Goal: Feedback & Contribution: Leave review/rating

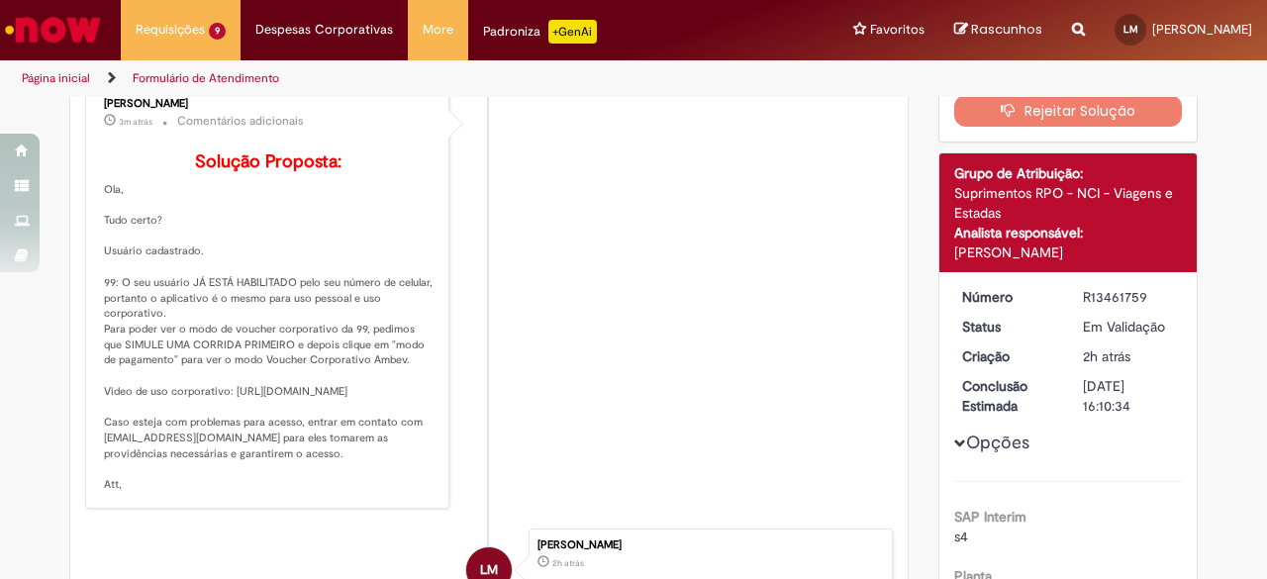
scroll to position [212, 0]
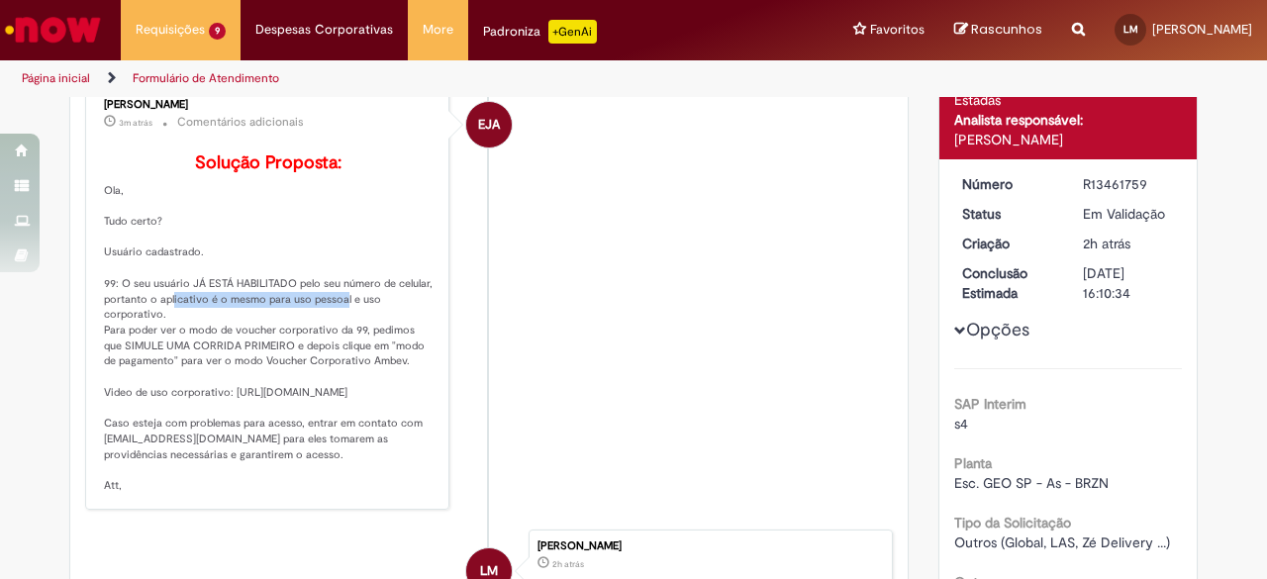
drag, startPoint x: 154, startPoint y: 331, endPoint x: 326, endPoint y: 327, distance: 171.3
click at [326, 327] on p "Solução Proposta: Ola, Tudo certo? Usuário cadastrado. 99: O seu usuário JÁ EST…" at bounding box center [269, 323] width 330 height 341
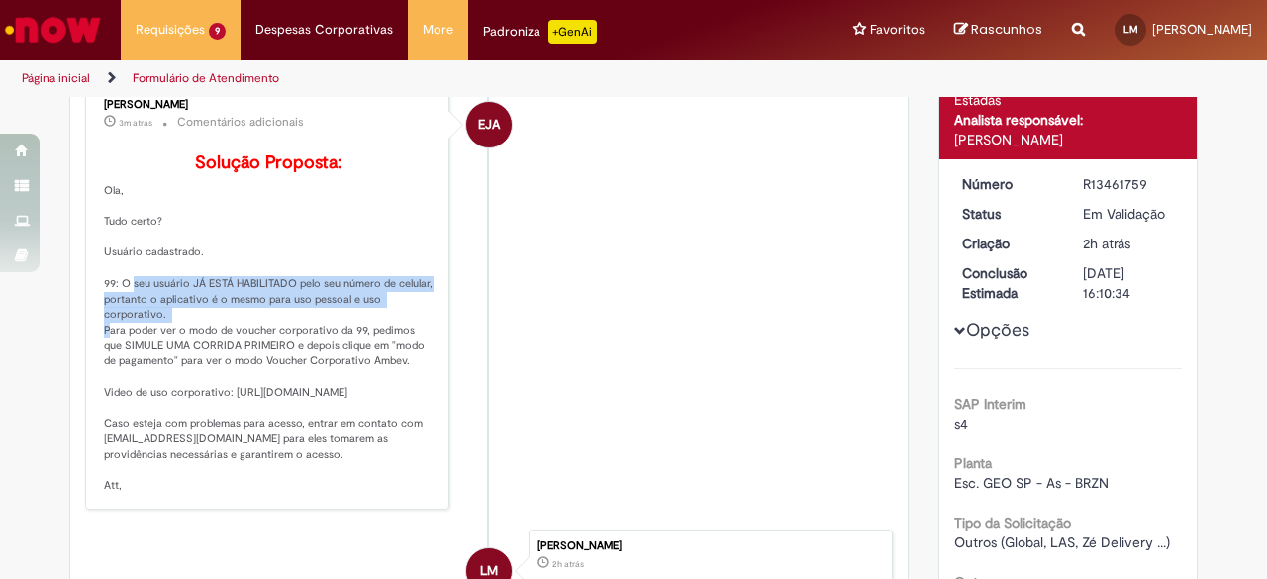
drag, startPoint x: 116, startPoint y: 308, endPoint x: 178, endPoint y: 345, distance: 72.8
click at [178, 345] on p "Solução Proposta: Ola, Tudo certo? Usuário cadastrado. 99: O seu usuário JÁ EST…" at bounding box center [269, 323] width 330 height 341
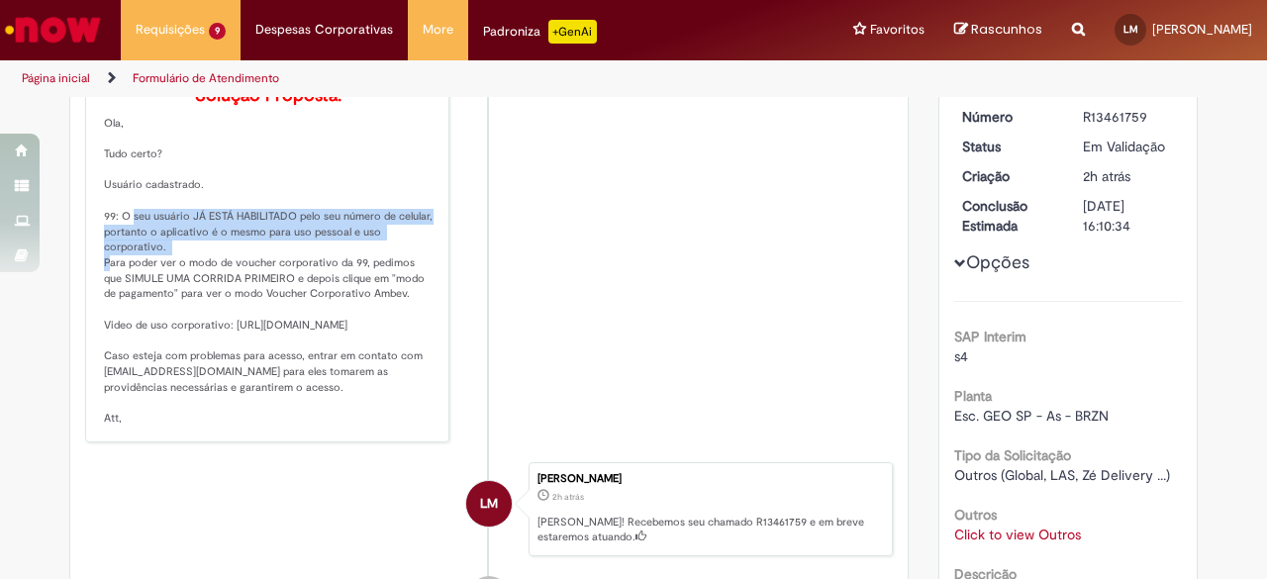
scroll to position [311, 0]
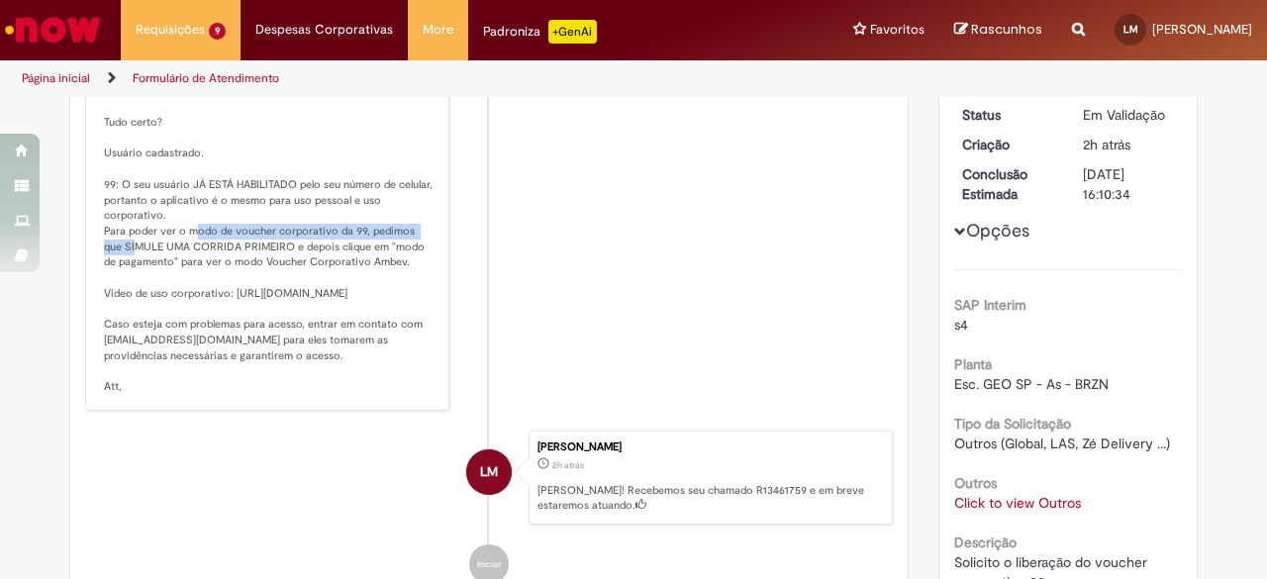
drag, startPoint x: 86, startPoint y: 271, endPoint x: 176, endPoint y: 268, distance: 90.1
click at [176, 266] on div "Emilio Jose Andres Casado 3m atrás 3 minutos atrás Comentários adicionais Soluç…" at bounding box center [267, 197] width 352 height 415
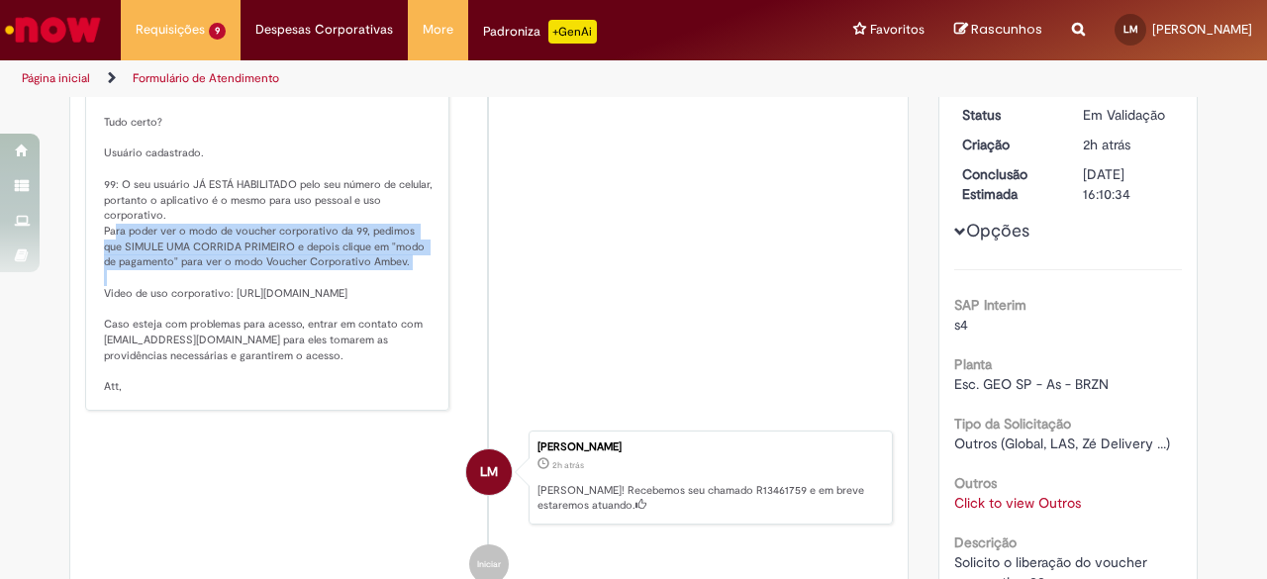
drag, startPoint x: 95, startPoint y: 259, endPoint x: 387, endPoint y: 289, distance: 293.5
click at [387, 289] on p "Solução Proposta: Ola, Tudo certo? Usuário cadastrado. 99: O seu usuário JÁ EST…" at bounding box center [269, 224] width 330 height 341
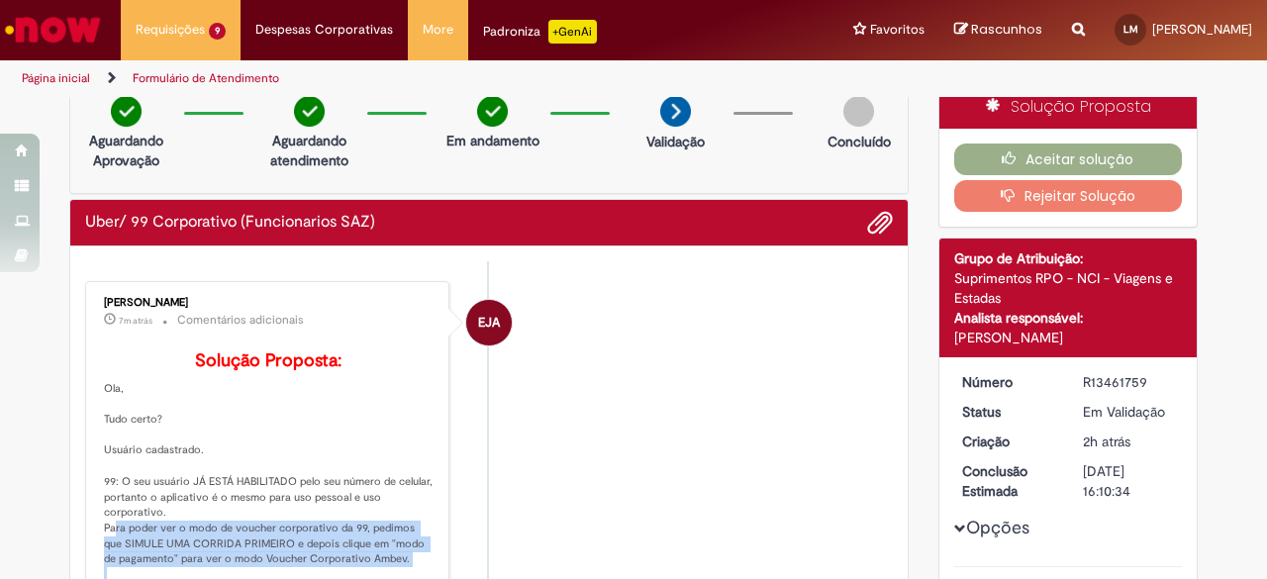
scroll to position [0, 0]
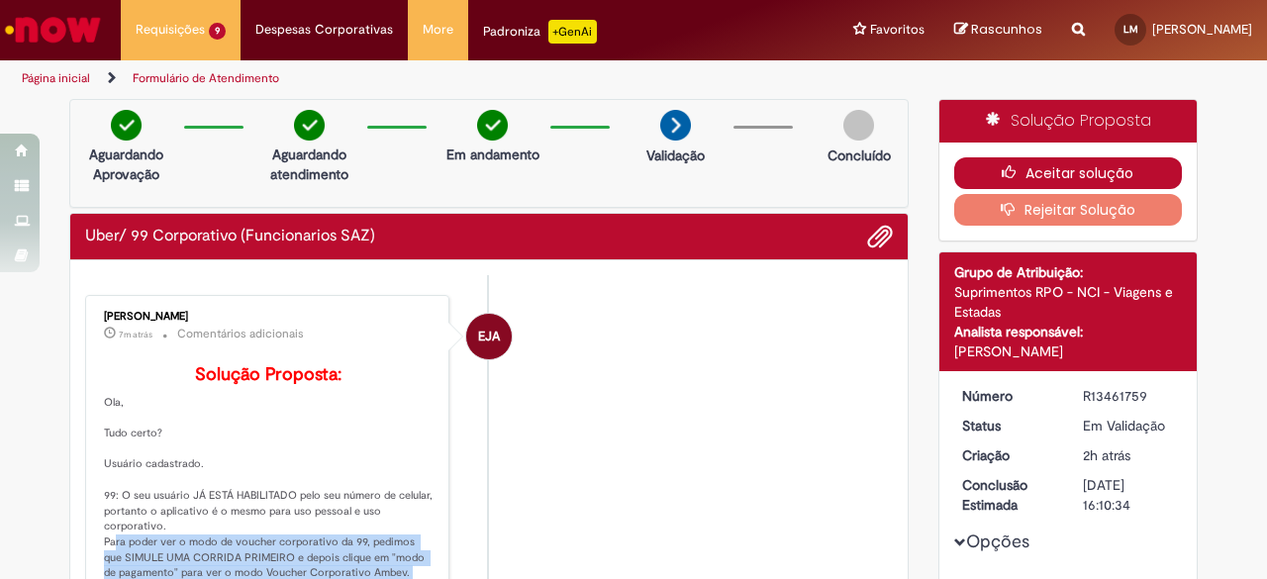
click at [1002, 170] on icon "button" at bounding box center [1014, 172] width 24 height 14
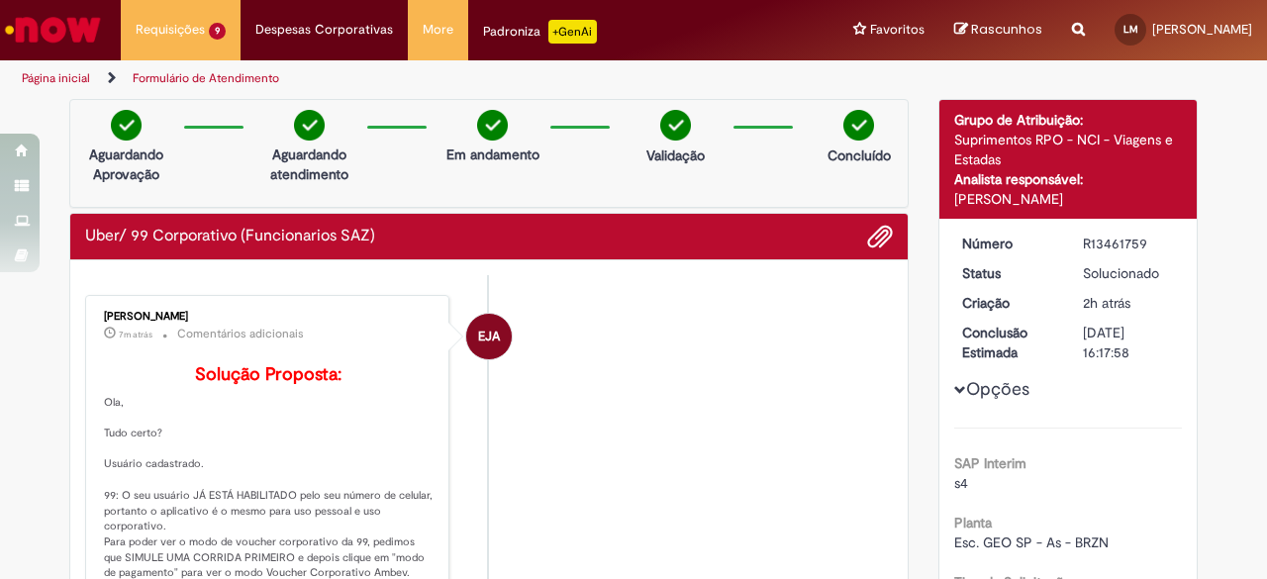
click at [590, 452] on li "EJA Emilio Jose Andres Casado 7m atrás 7 minutos atrás Comentários adicionais S…" at bounding box center [489, 508] width 808 height 427
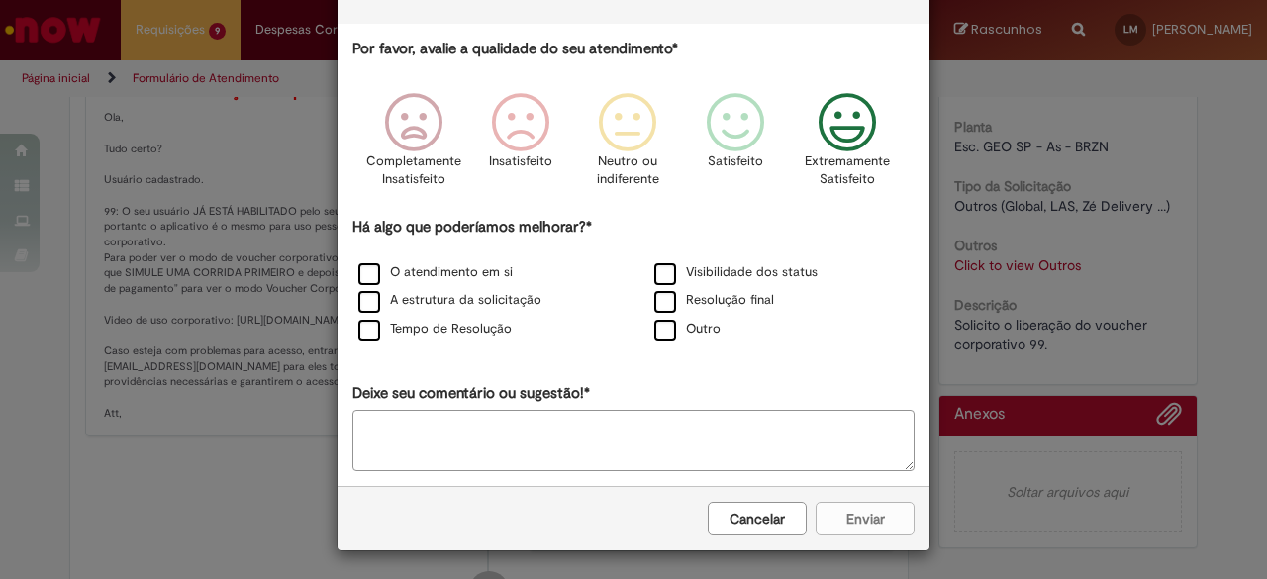
scroll to position [85, 0]
click at [851, 136] on icon "Feedback" at bounding box center [848, 122] width 74 height 59
click at [842, 516] on div "Cancelar Enviar" at bounding box center [634, 518] width 592 height 64
click at [402, 318] on div "Tempo de Resolução" at bounding box center [486, 330] width 292 height 25
click at [871, 525] on div "Cancelar Enviar" at bounding box center [634, 518] width 592 height 64
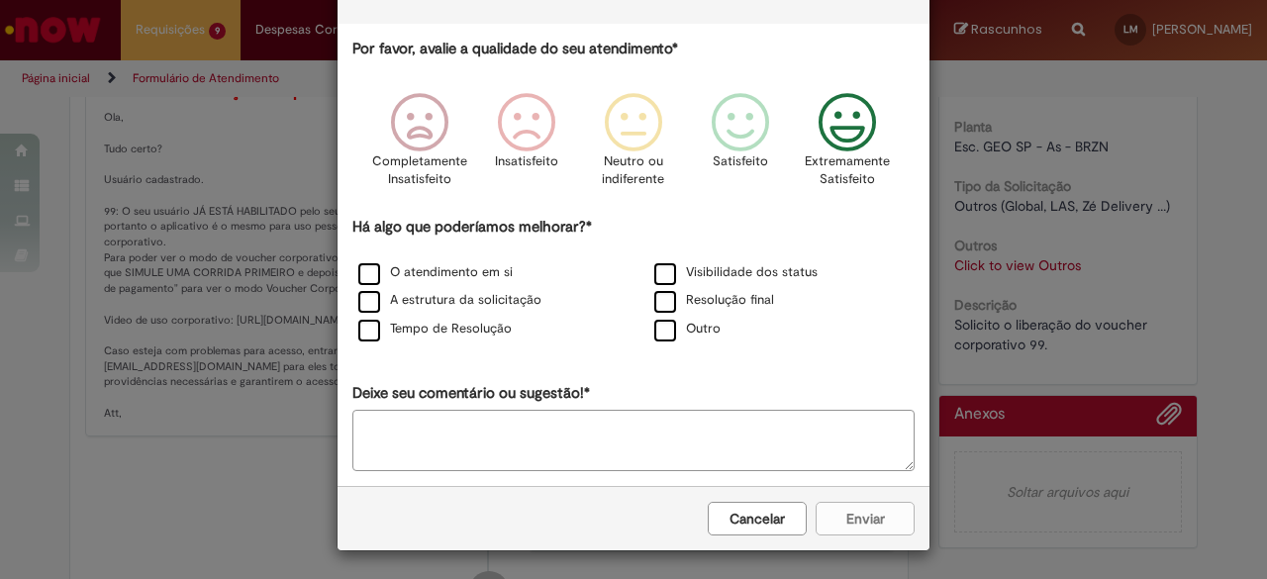
scroll to position [0, 0]
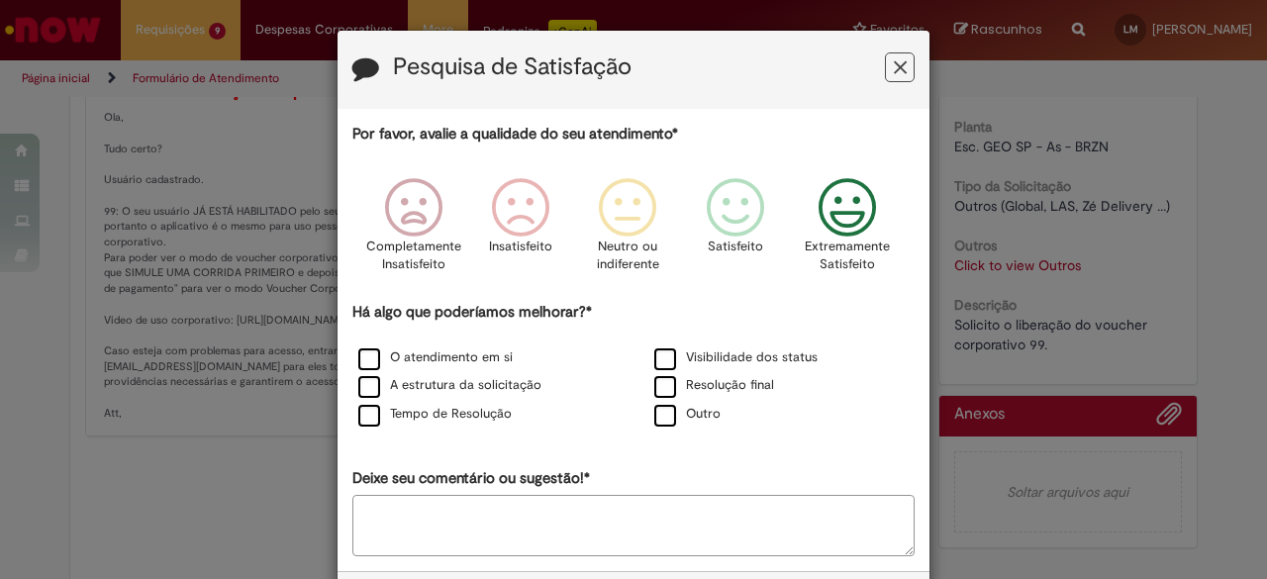
click at [838, 214] on icon "Feedback" at bounding box center [848, 207] width 74 height 59
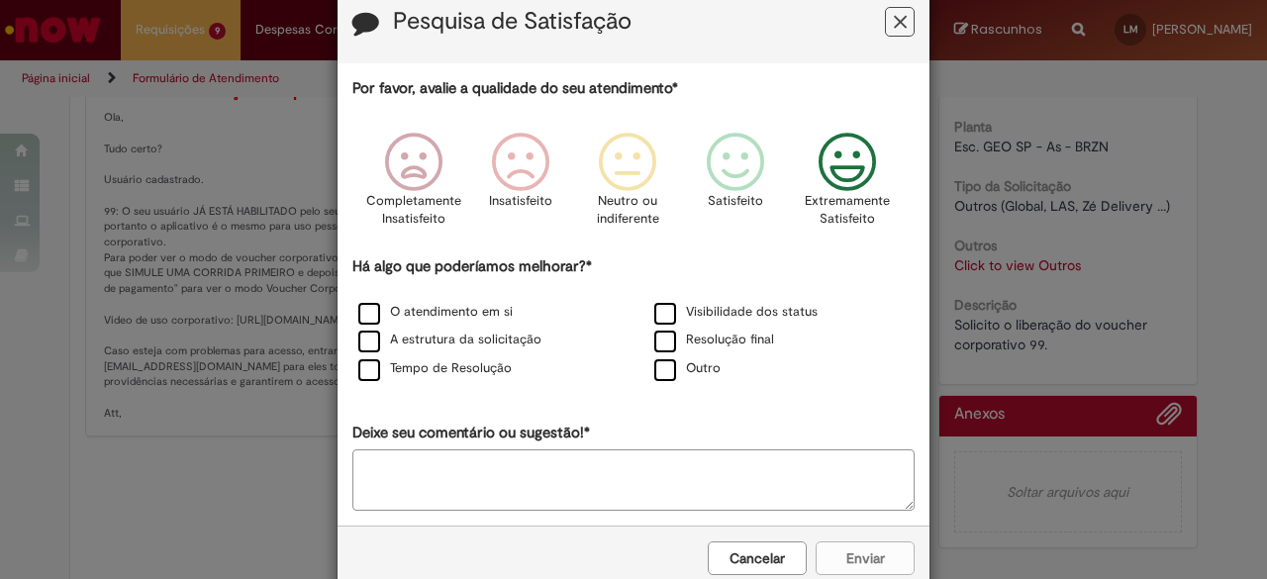
scroll to position [85, 0]
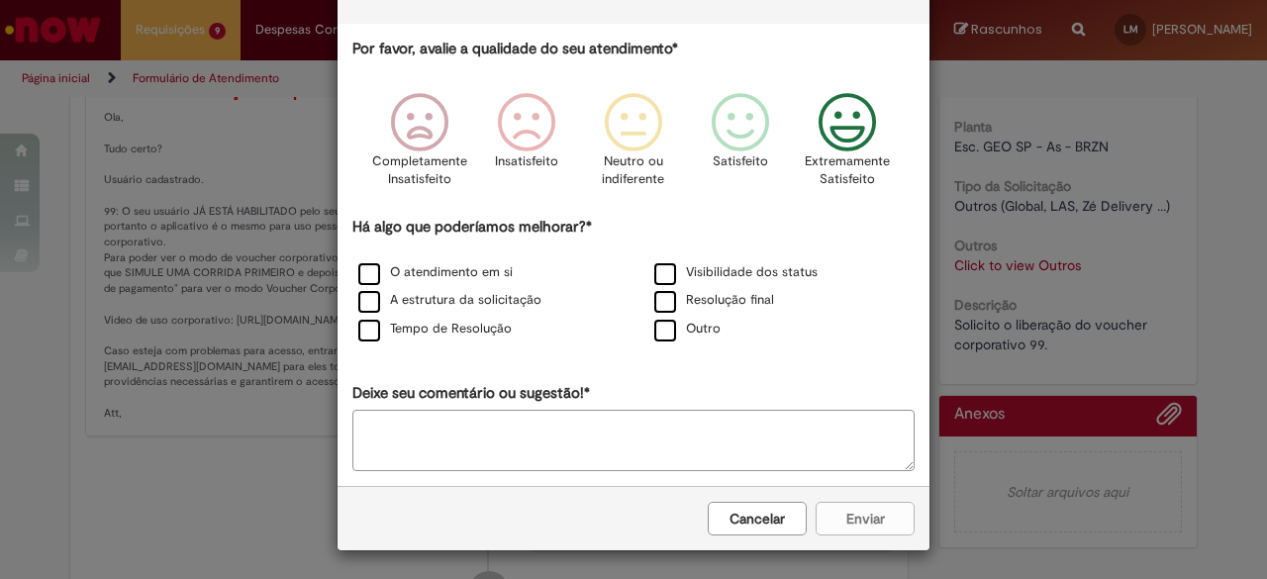
click at [846, 526] on div "Cancelar Enviar" at bounding box center [634, 518] width 592 height 64
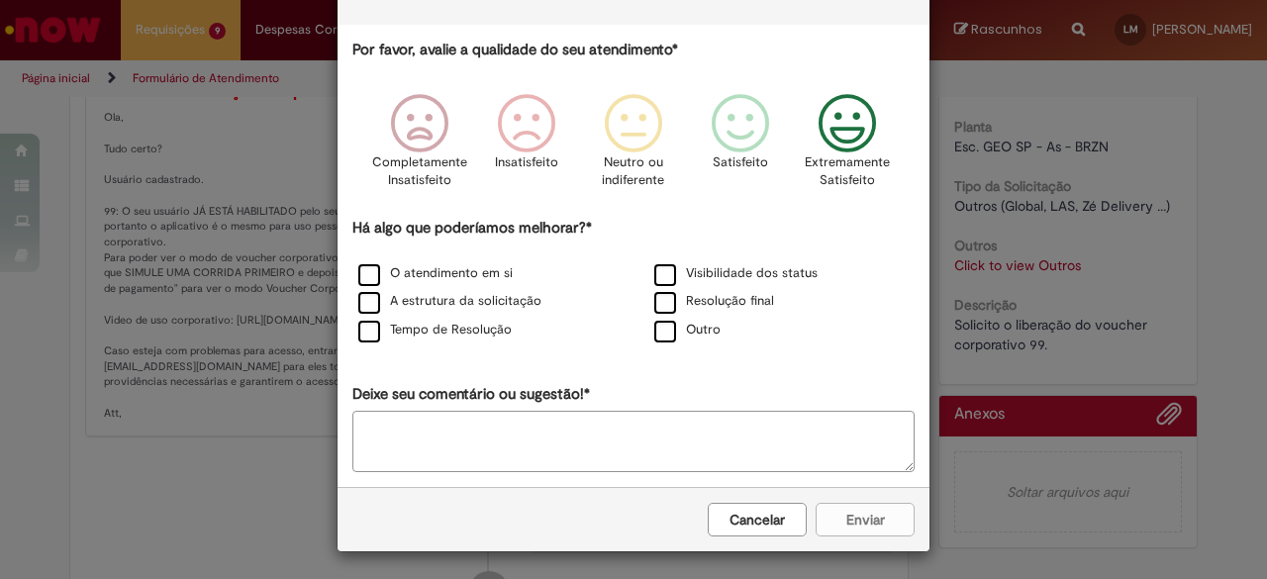
click at [761, 436] on textarea "Deixe seu comentário ou sugestão!*" at bounding box center [633, 441] width 562 height 61
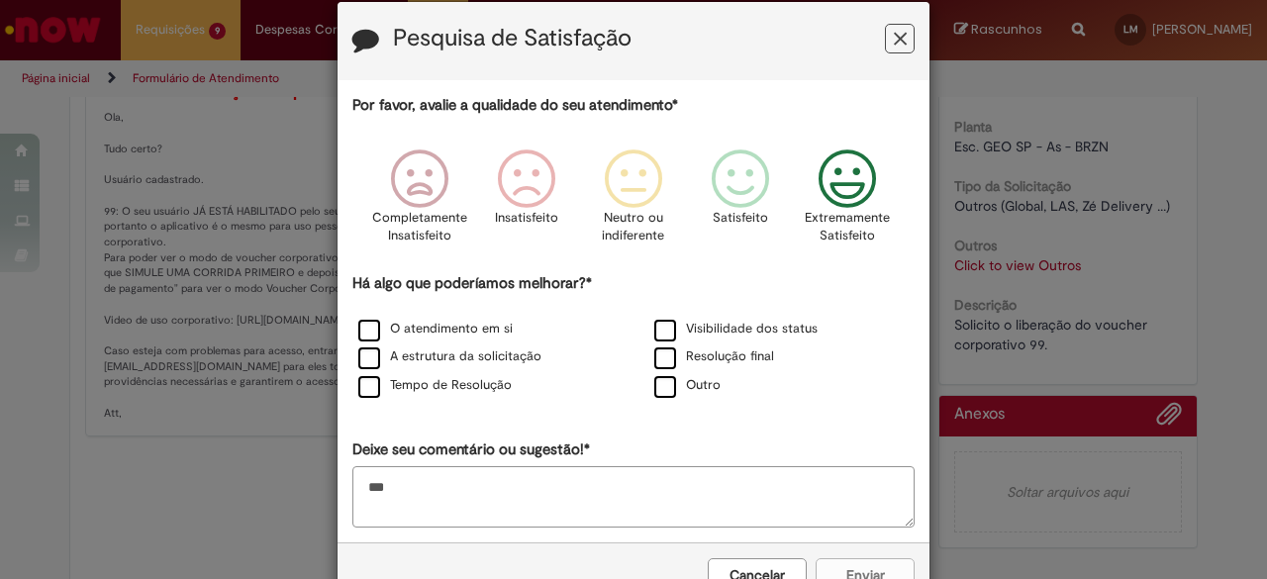
scroll to position [0, 0]
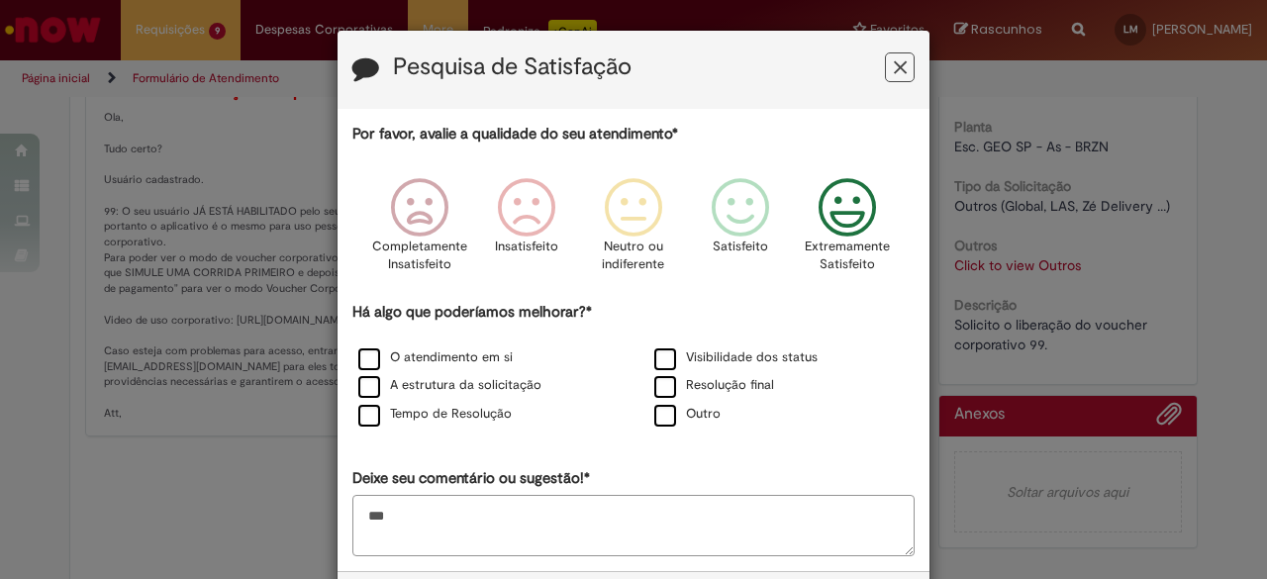
type textarea "***"
click at [787, 443] on div "Por favor, avalie a qualidade do seu atendimento* Completamente Insatisfeito In…" at bounding box center [633, 340] width 562 height 433
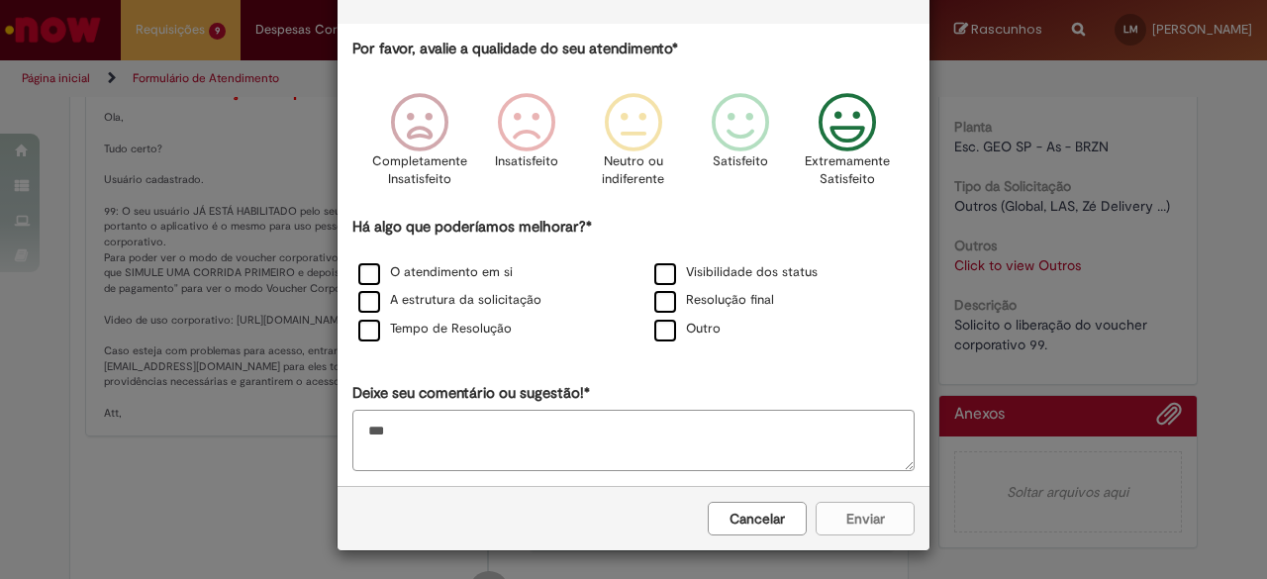
click at [871, 532] on div "Cancelar Enviar" at bounding box center [634, 518] width 592 height 64
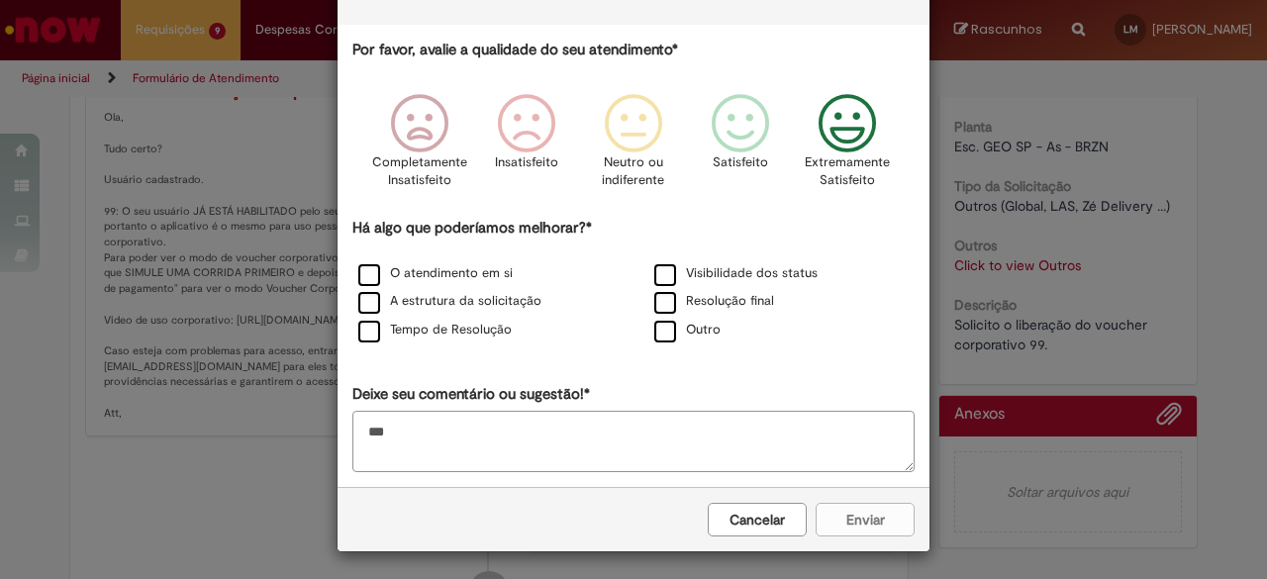
click at [744, 522] on button "Cancelar" at bounding box center [757, 520] width 99 height 34
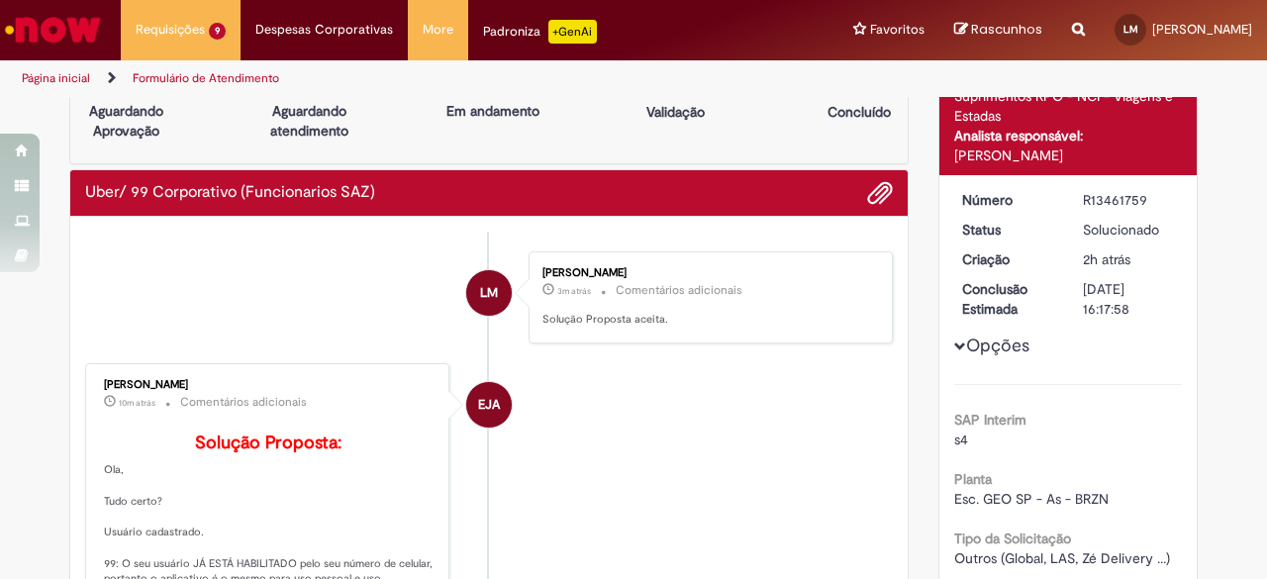
scroll to position [0, 0]
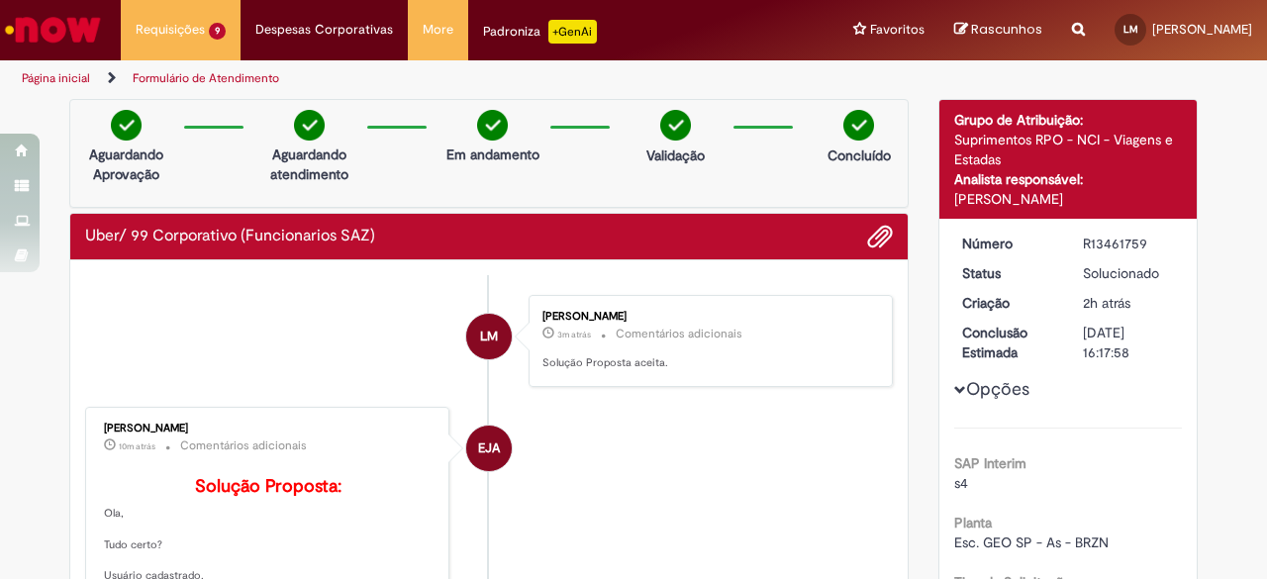
drag, startPoint x: 953, startPoint y: 244, endPoint x: 1009, endPoint y: 351, distance: 121.3
click at [1009, 234] on dl "Número R13461759 Status Solucionado Criação 2h atrás 2 horas atrás Conclusão Es…" at bounding box center [1069, 234] width 244 height 0
click at [1009, 351] on dt "Conclusão Estimada" at bounding box center [1008, 343] width 122 height 40
drag, startPoint x: 1111, startPoint y: 198, endPoint x: 927, endPoint y: 200, distance: 184.1
click at [927, 200] on div "Detalhes do tíquete Grupo de Atribuição: Suprimentos RPO - NCI - Viagens e Esta…" at bounding box center [1069, 526] width 290 height 855
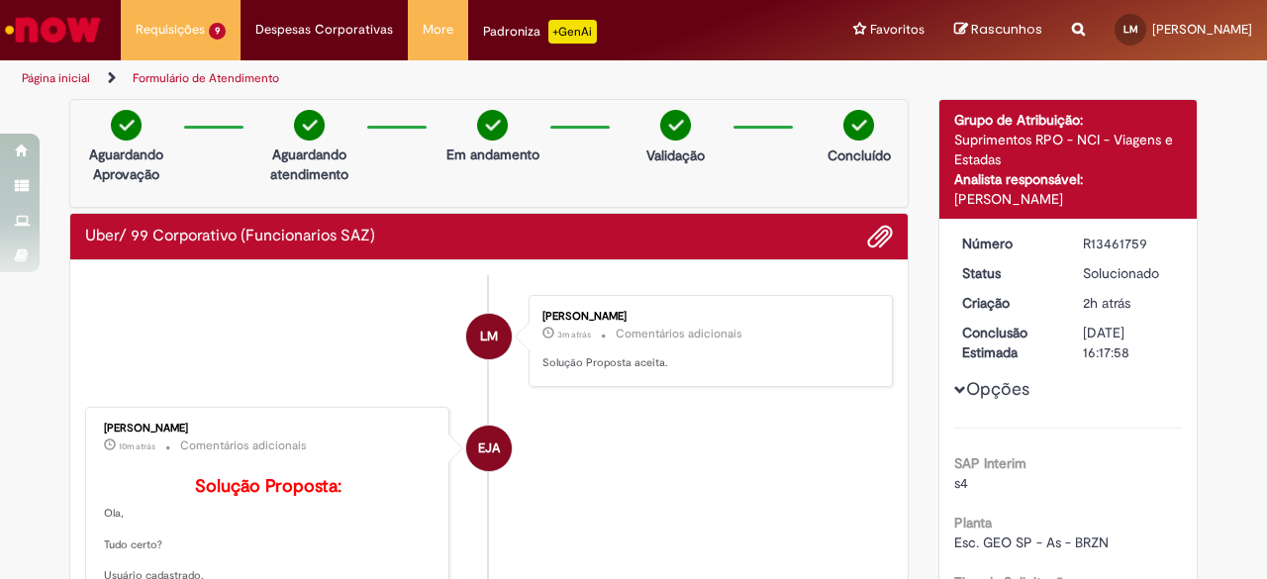
copy div "Emilio Jose Andres Casado"
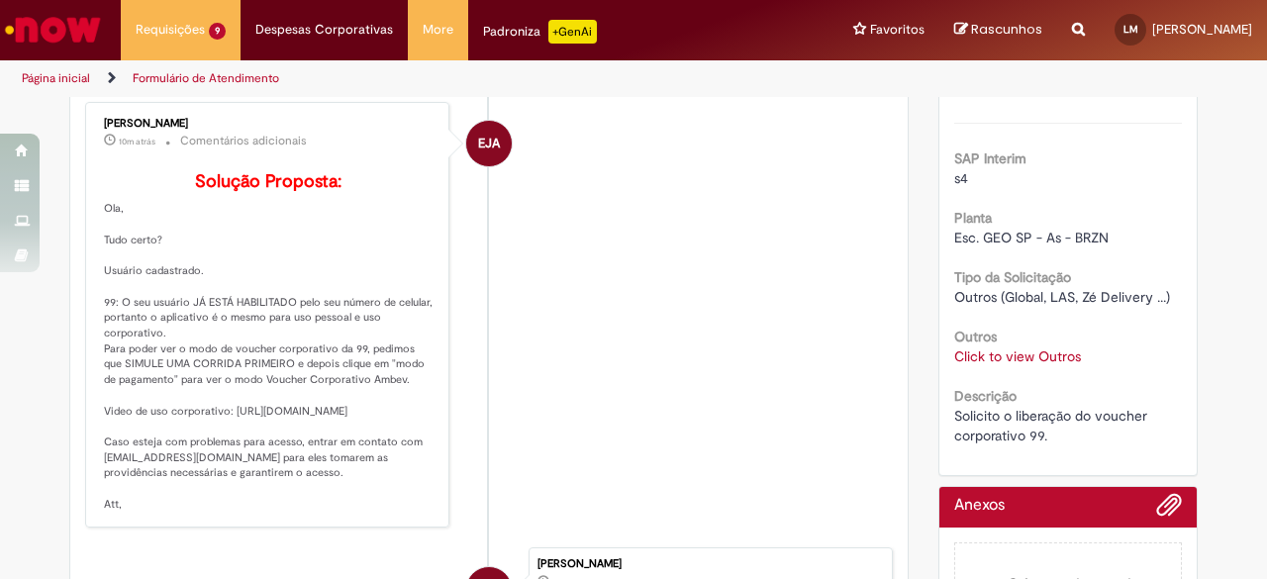
scroll to position [495, 0]
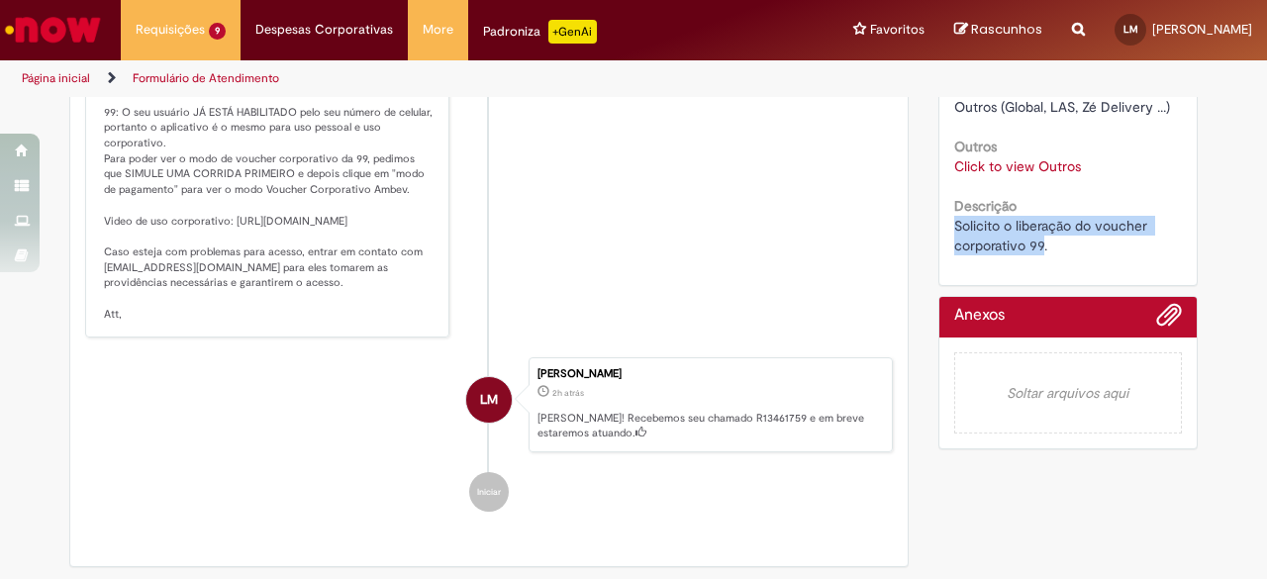
drag, startPoint x: 1035, startPoint y: 237, endPoint x: 939, endPoint y: 224, distance: 96.9
click at [939, 224] on div "Número R13461759 Status Solucionado Criação 2h atrás 2 horas atrás Conclusão Es…" at bounding box center [1068, 4] width 258 height 561
click at [763, 259] on li "EJA Emilio Jose Andres Casado 10m atrás 10 minutos atrás Comentários adicionais…" at bounding box center [489, 125] width 808 height 427
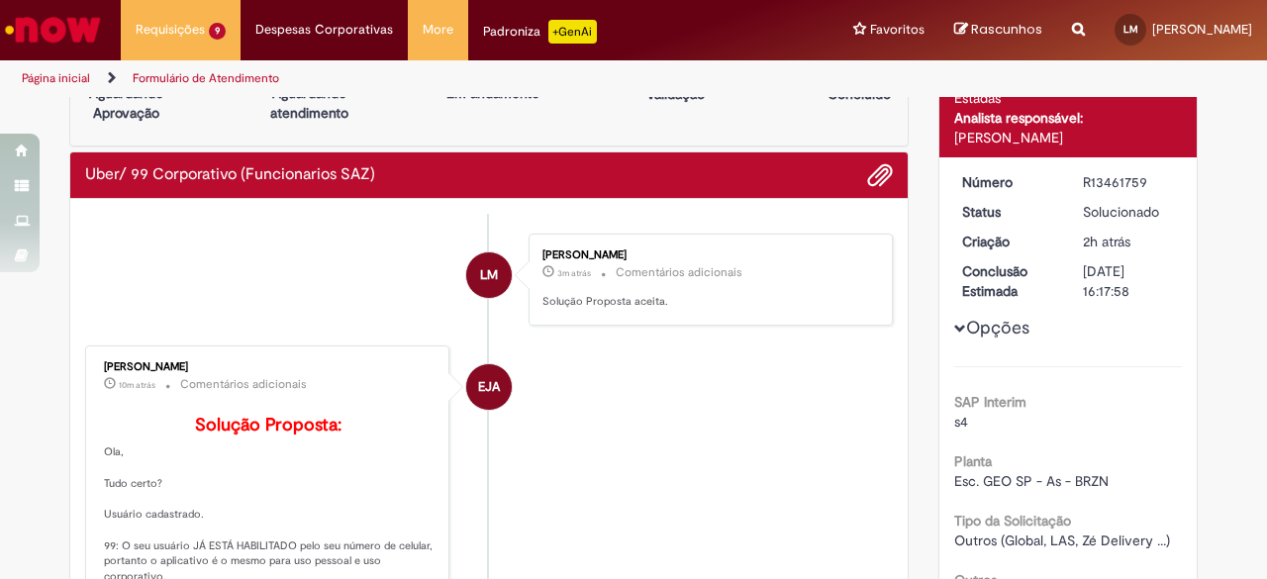
scroll to position [0, 0]
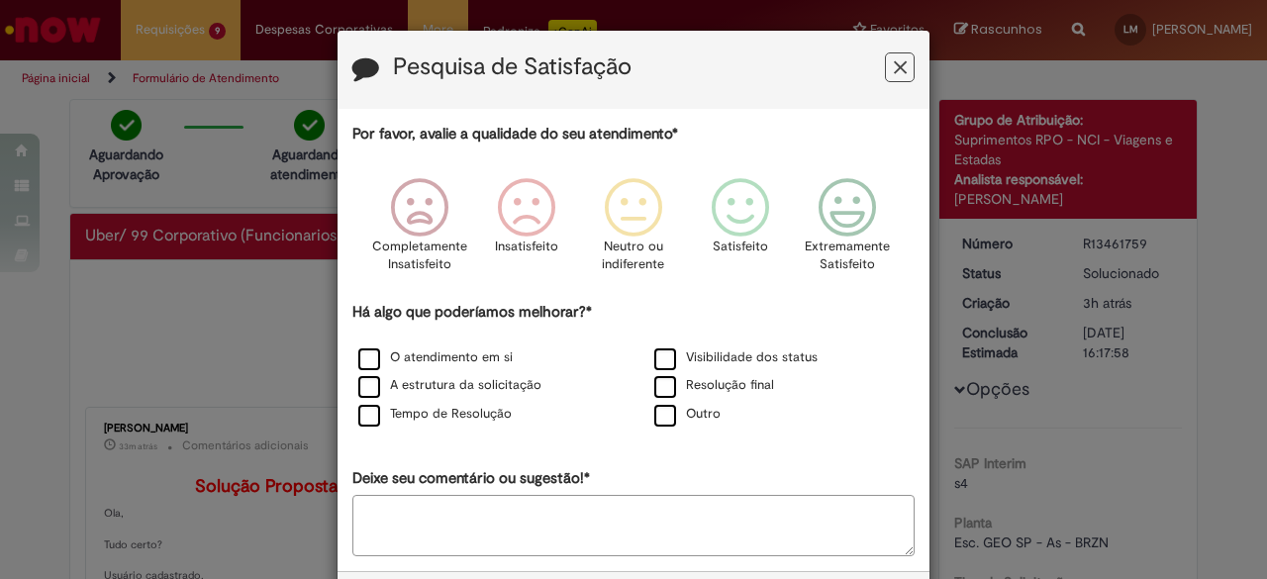
click at [894, 62] on icon "Feedback" at bounding box center [900, 67] width 13 height 21
